Goal: Task Accomplishment & Management: Use online tool/utility

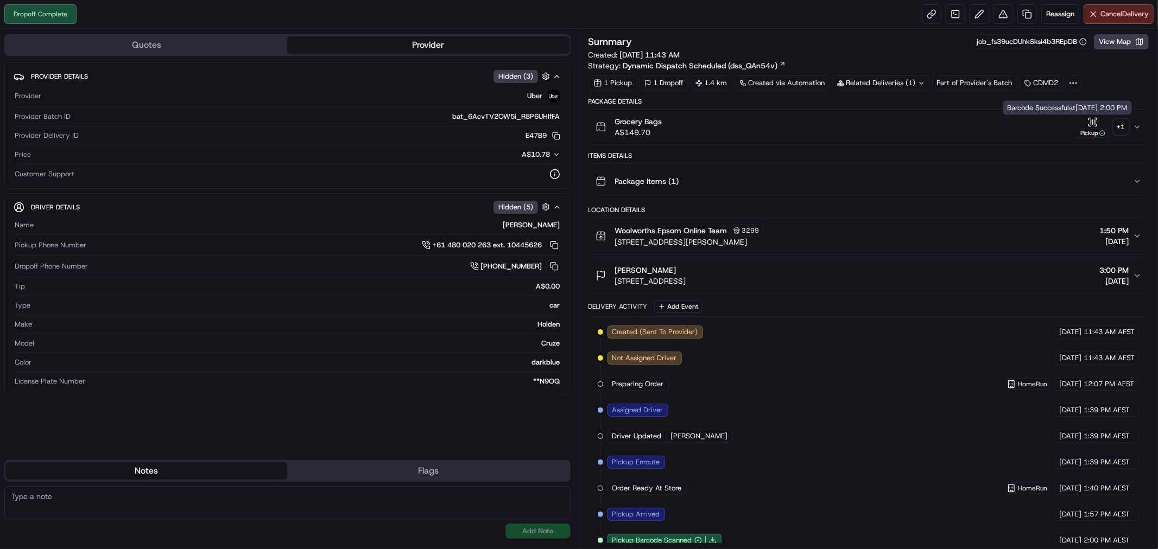
click at [1135, 124] on icon "button" at bounding box center [1137, 127] width 9 height 9
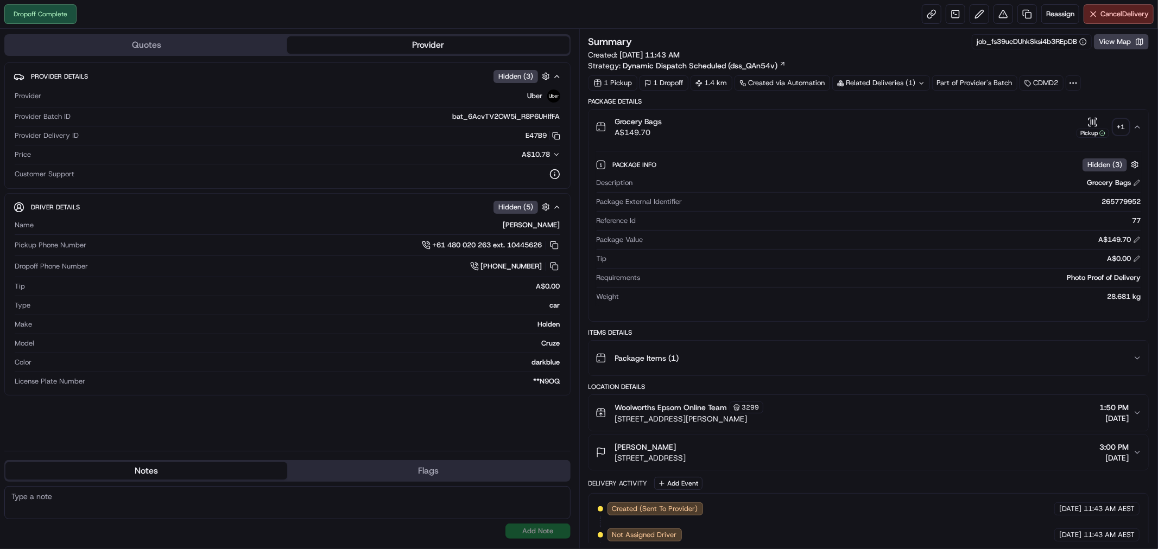
click at [1120, 128] on div "+ 1" at bounding box center [1120, 126] width 15 height 15
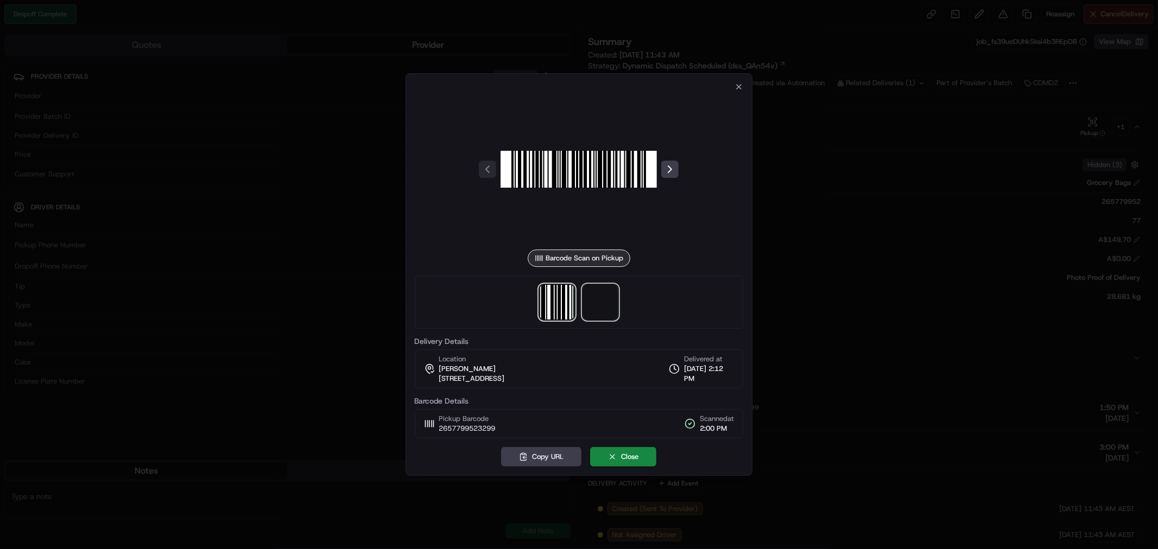
click at [604, 300] on span at bounding box center [600, 302] width 35 height 35
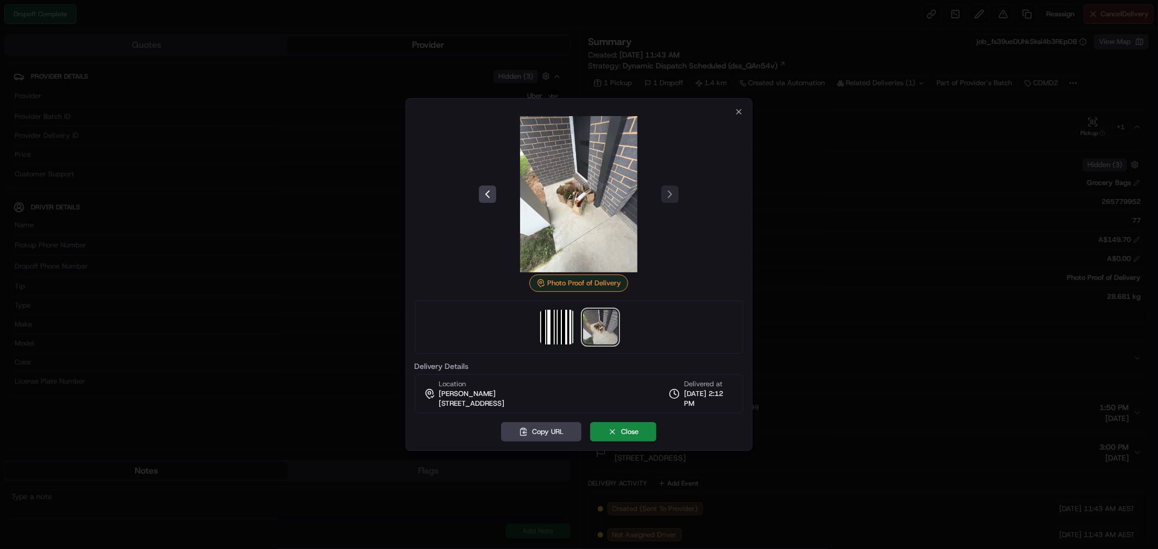
click at [734, 110] on div "Photo Proof of Delivery Delivery Details Location [PERSON_NAME] [STREET_ADDRESS…" at bounding box center [579, 260] width 329 height 306
click at [736, 110] on icon "button" at bounding box center [738, 112] width 4 height 4
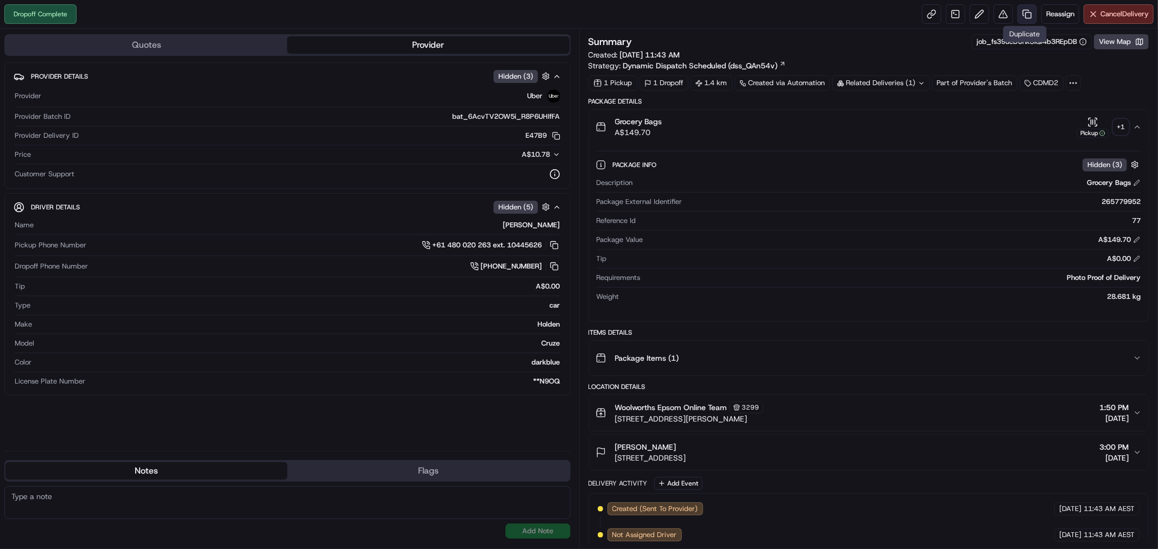
click at [1019, 15] on link at bounding box center [1027, 14] width 20 height 20
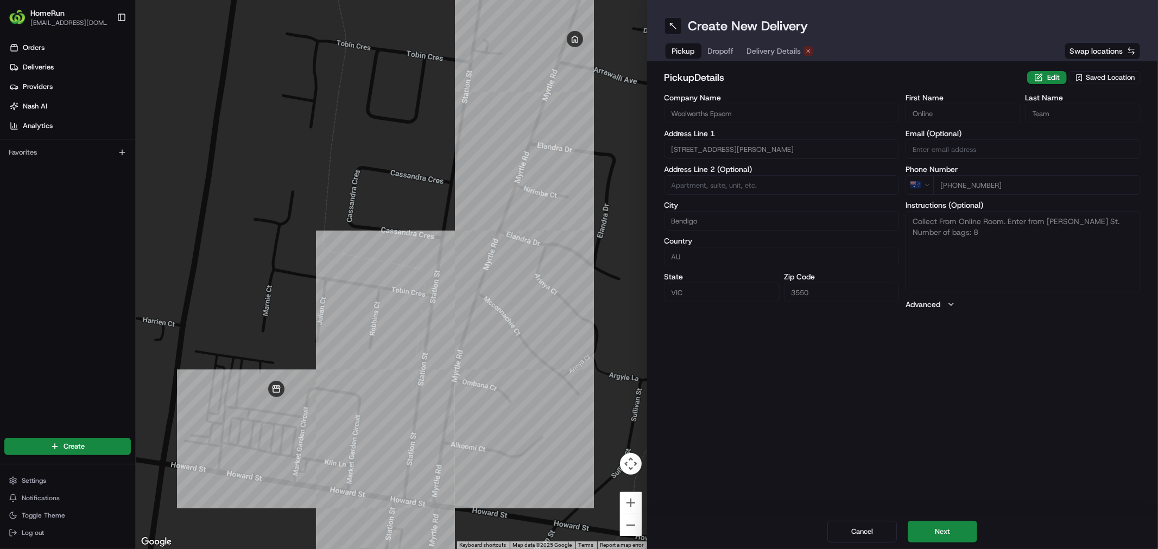
click at [773, 47] on span "Delivery Details" at bounding box center [774, 51] width 54 height 11
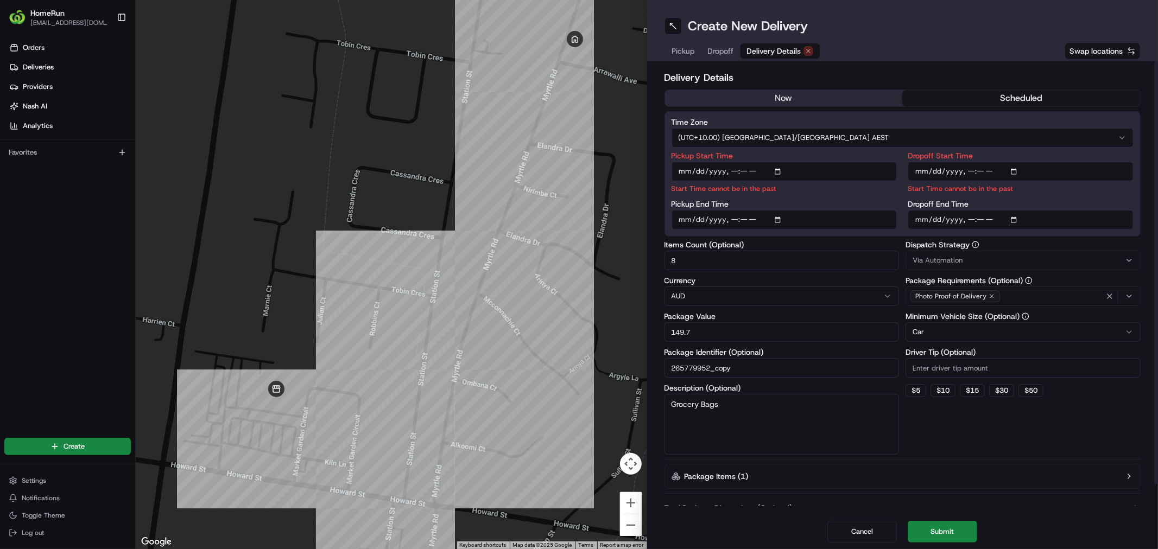
click at [764, 96] on button "now" at bounding box center [784, 98] width 238 height 16
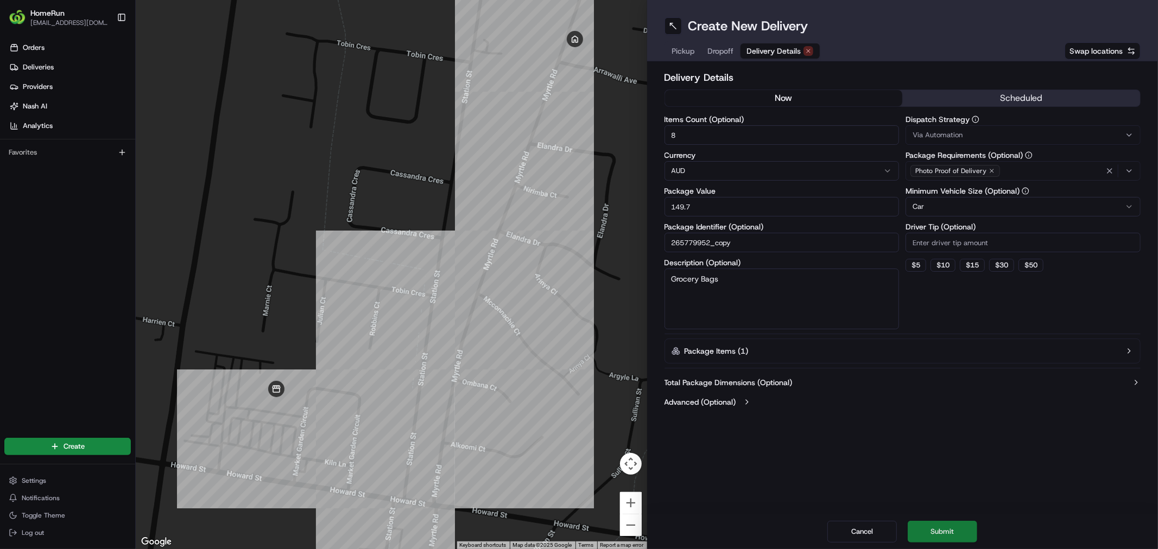
click at [954, 523] on button "Submit" at bounding box center [941, 532] width 69 height 22
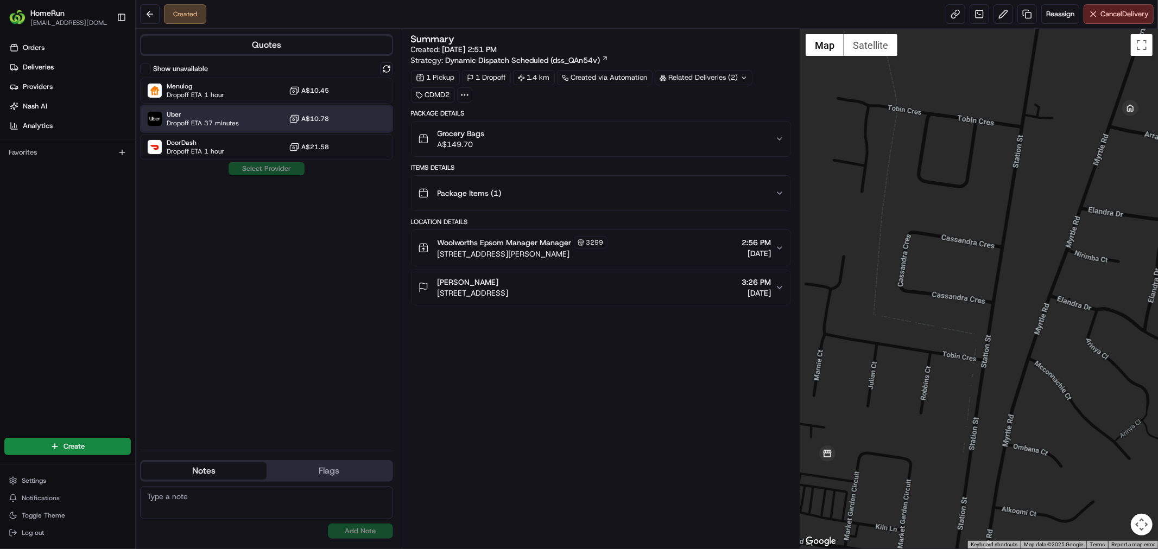
click at [201, 125] on span "Dropoff ETA 37 minutes" at bounding box center [203, 123] width 72 height 9
click at [250, 167] on button "Assign Provider" at bounding box center [266, 168] width 77 height 13
